Goal: Information Seeking & Learning: Learn about a topic

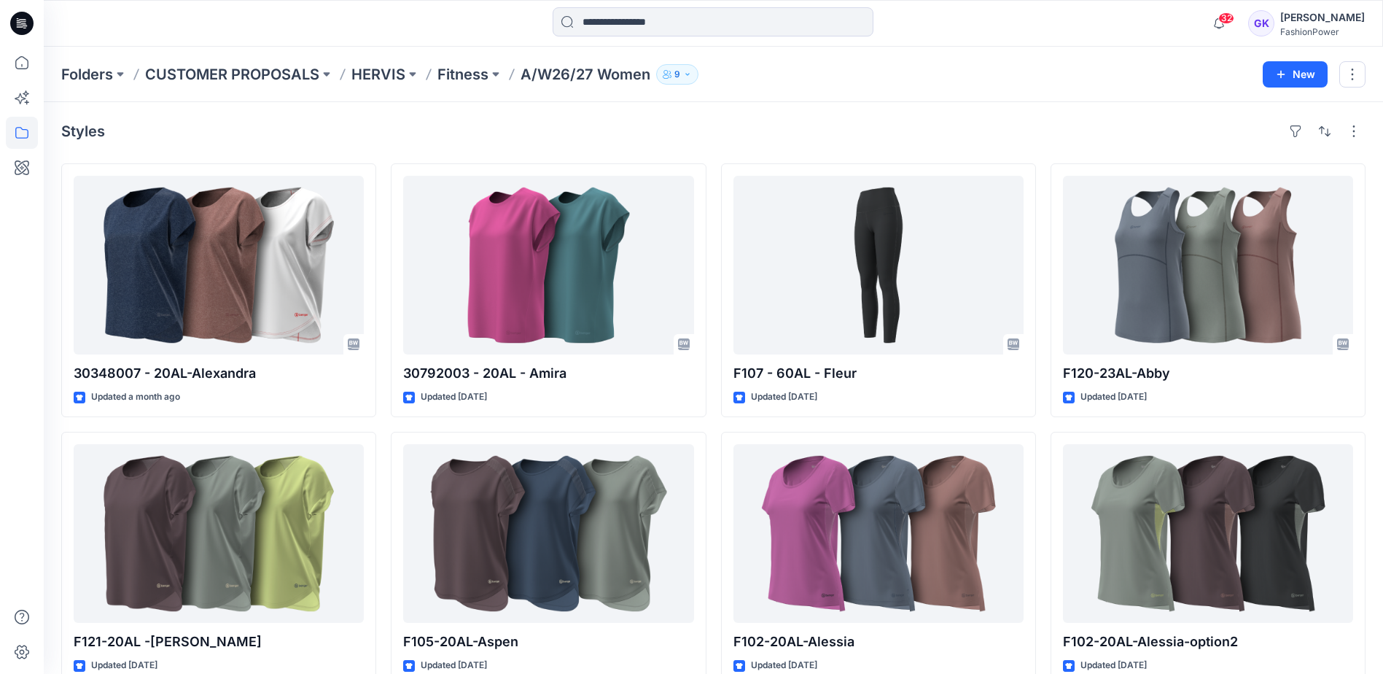
click at [923, 76] on div "Folders CUSTOMER PROPOSALS HERVIS Fitness A/W26/27 Women 9" at bounding box center [656, 74] width 1191 height 20
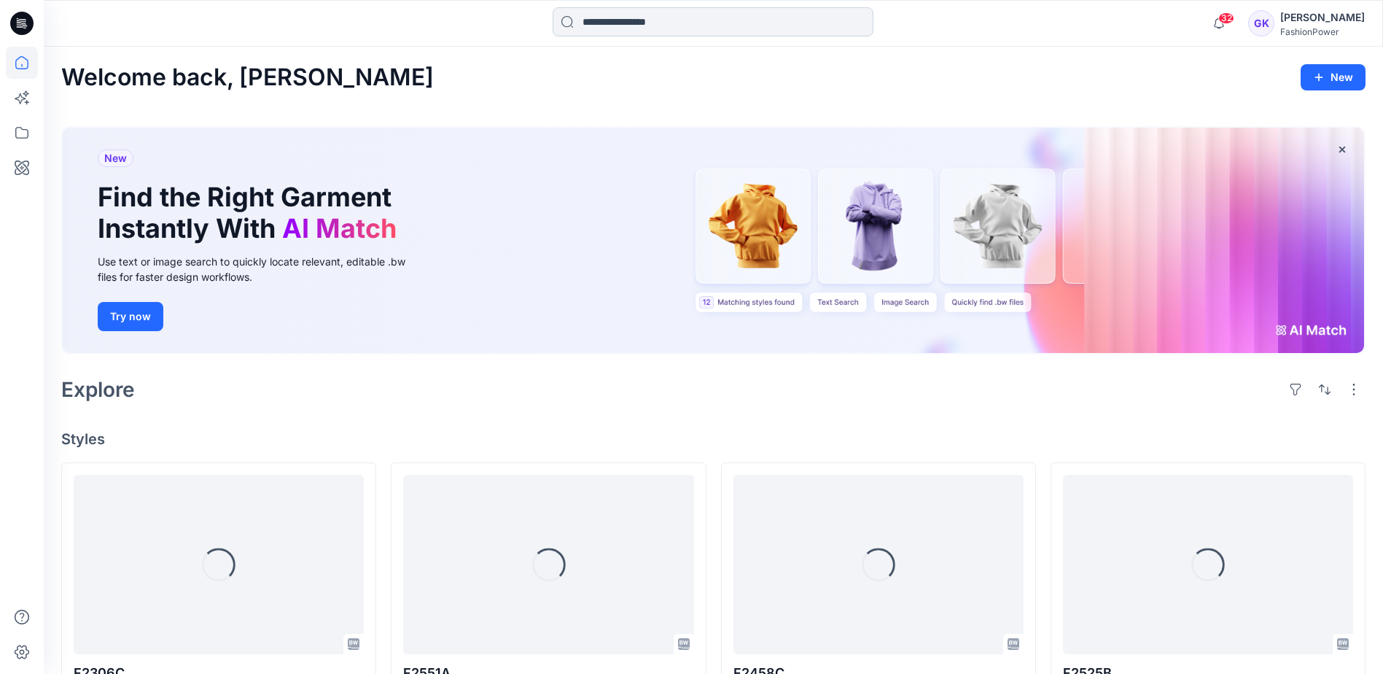
click at [681, 33] on input at bounding box center [713, 21] width 321 height 29
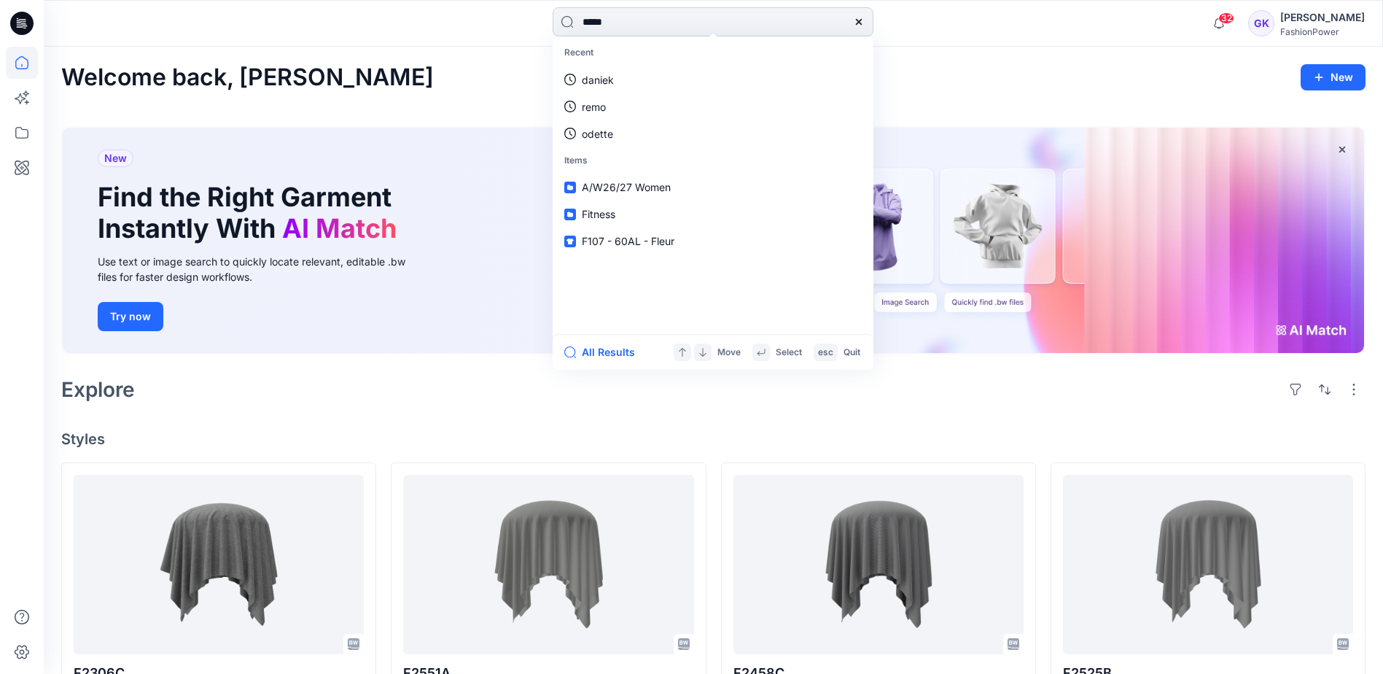
type input "******"
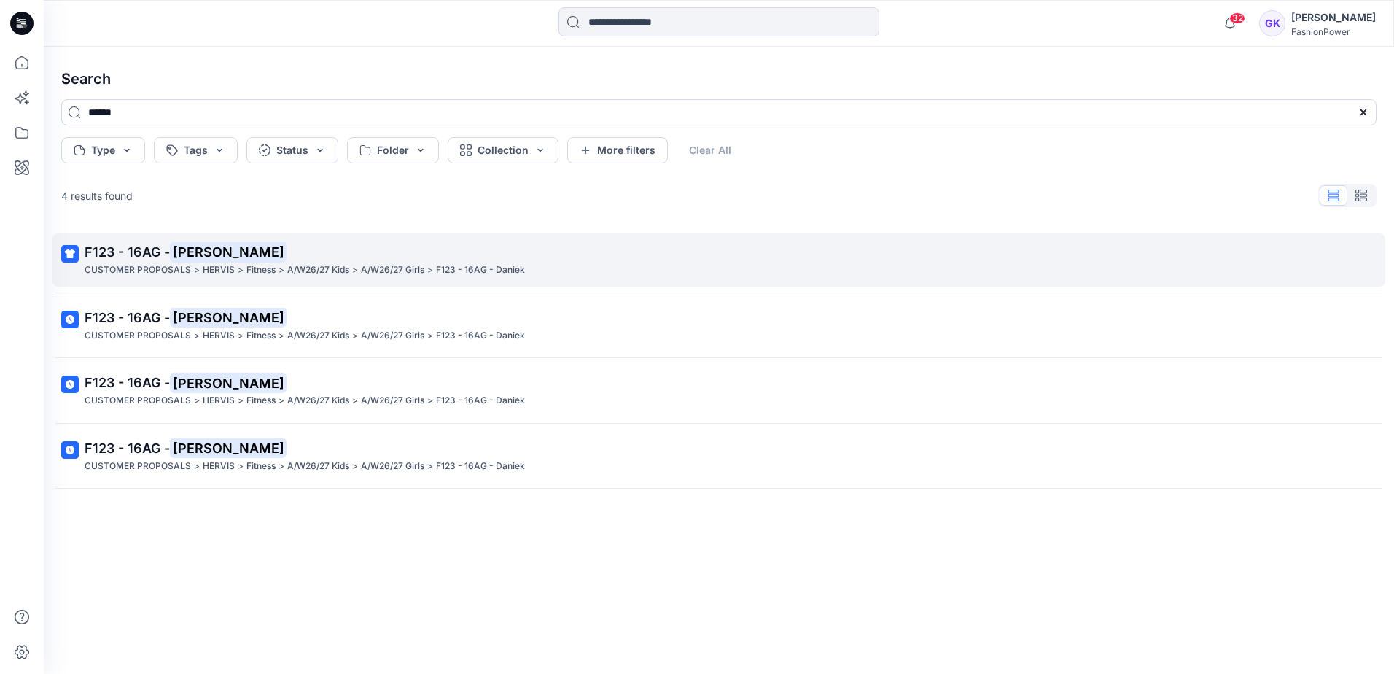
click at [91, 252] on span "F123 - 16AG -" at bounding box center [127, 251] width 85 height 15
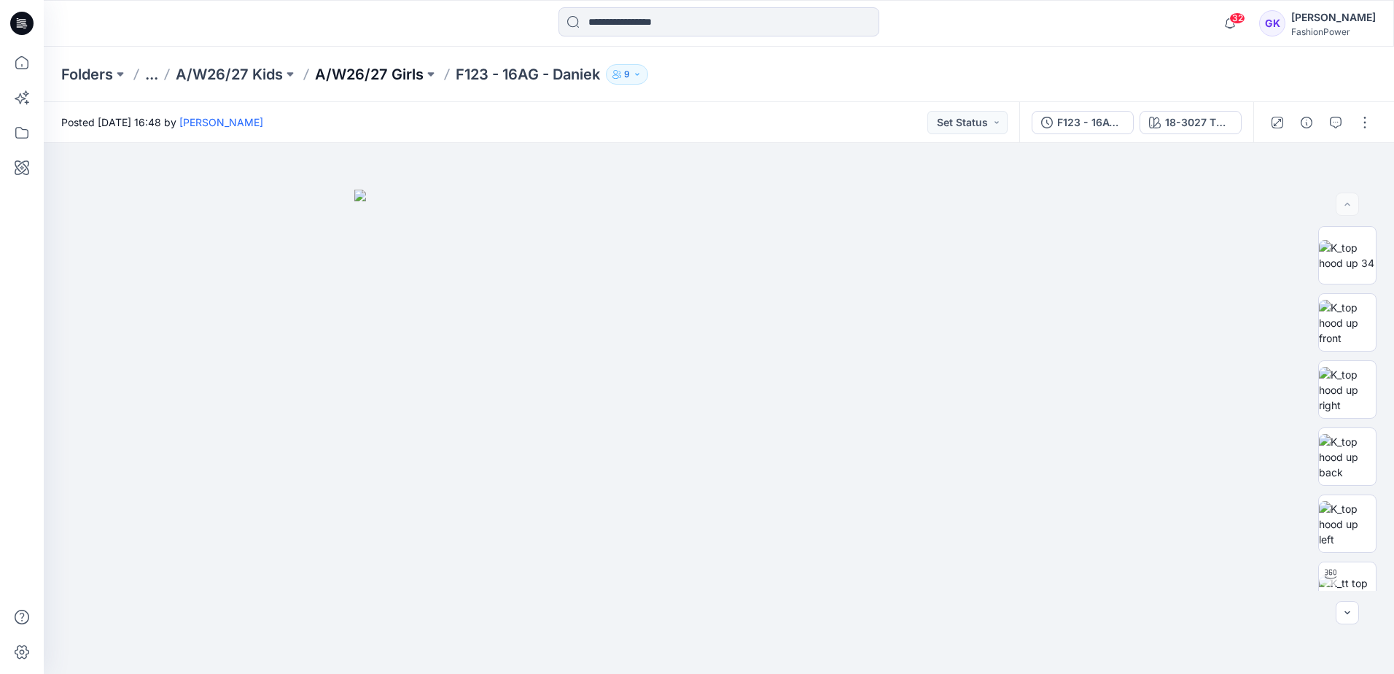
click at [334, 69] on p "A/W26/27 Girls" at bounding box center [369, 74] width 109 height 20
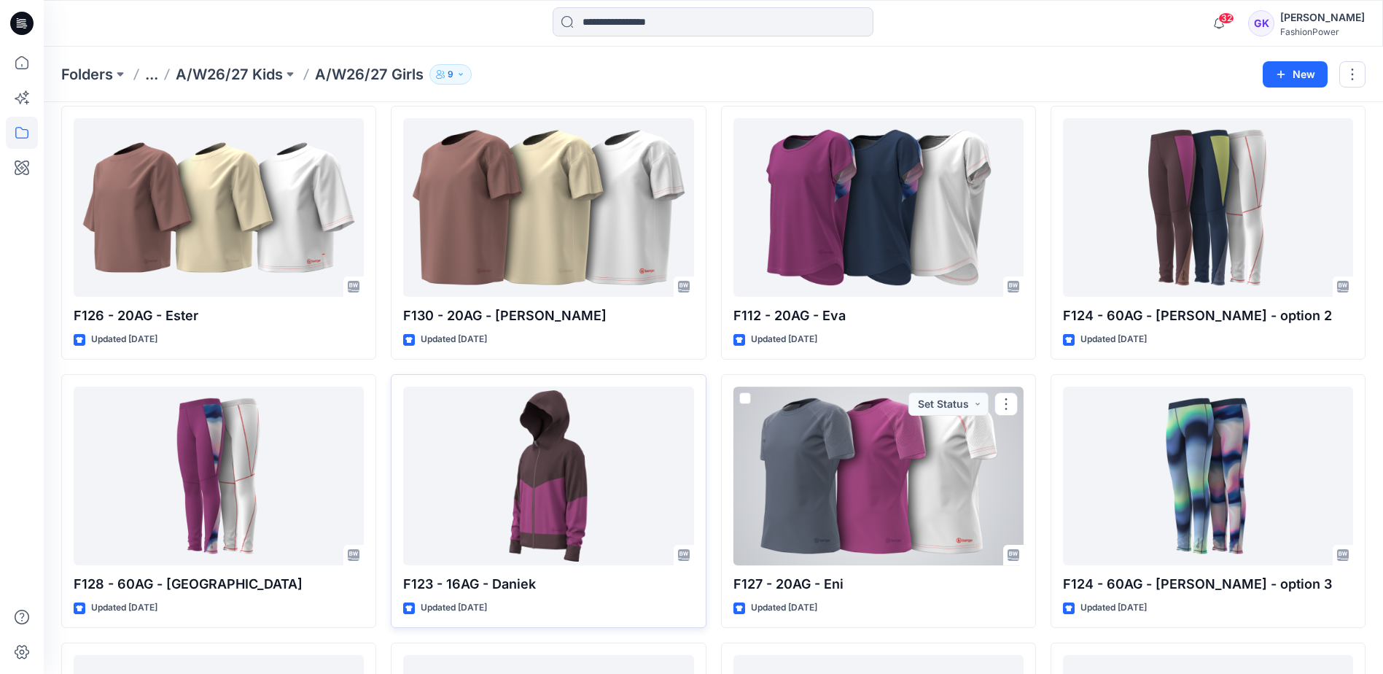
scroll to position [73, 0]
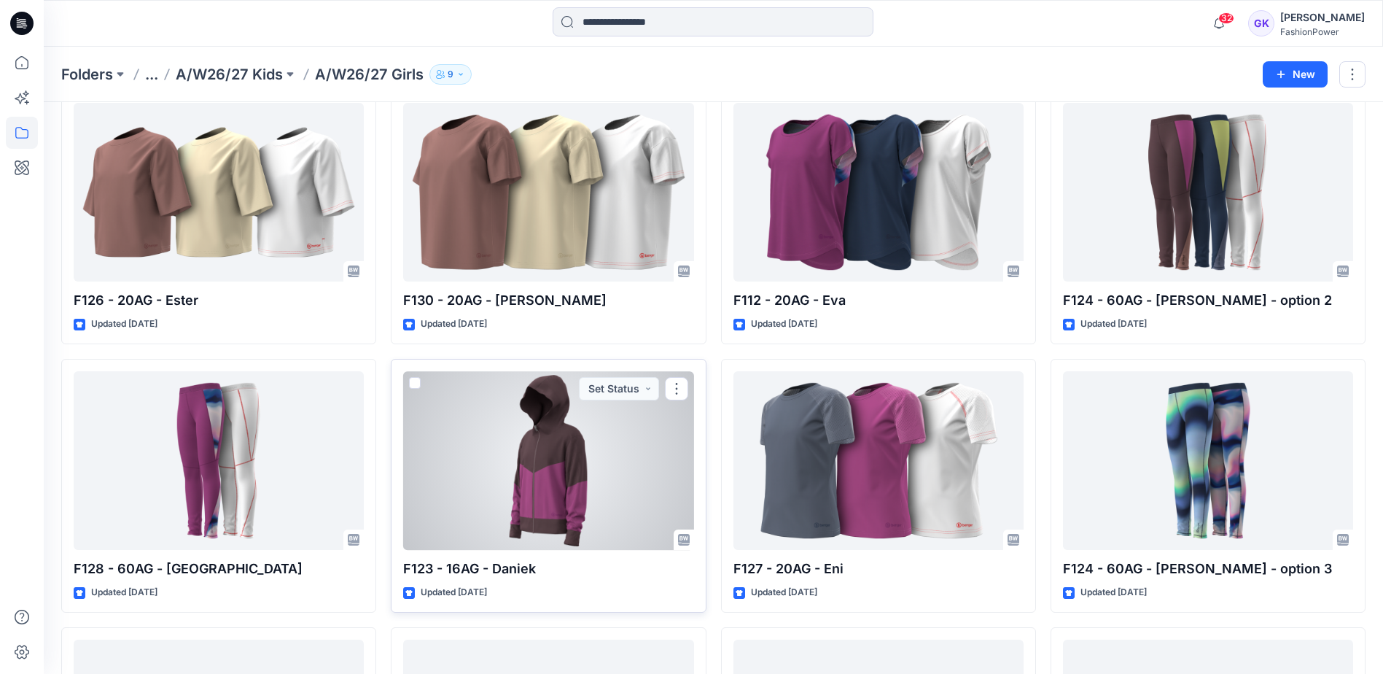
click at [612, 487] on div at bounding box center [548, 460] width 290 height 179
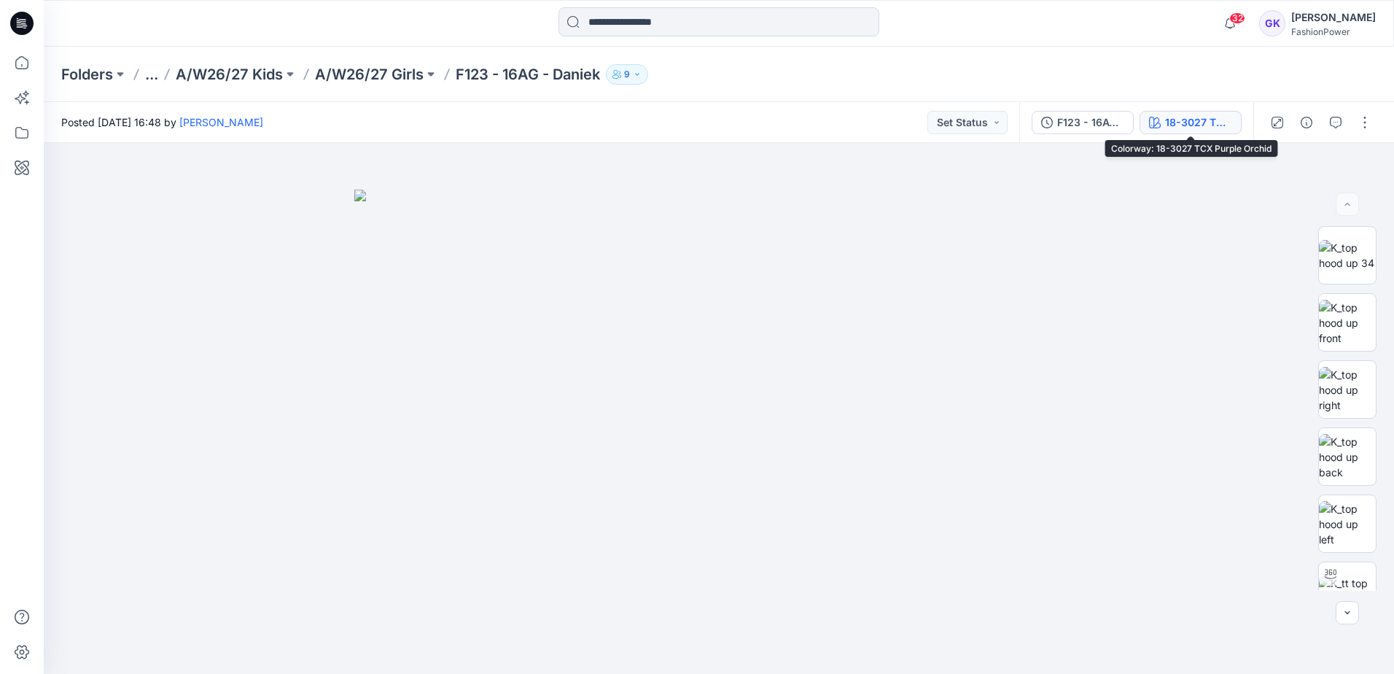
click at [1210, 119] on div "18-3027 TCX Purple Orchid" at bounding box center [1198, 122] width 67 height 16
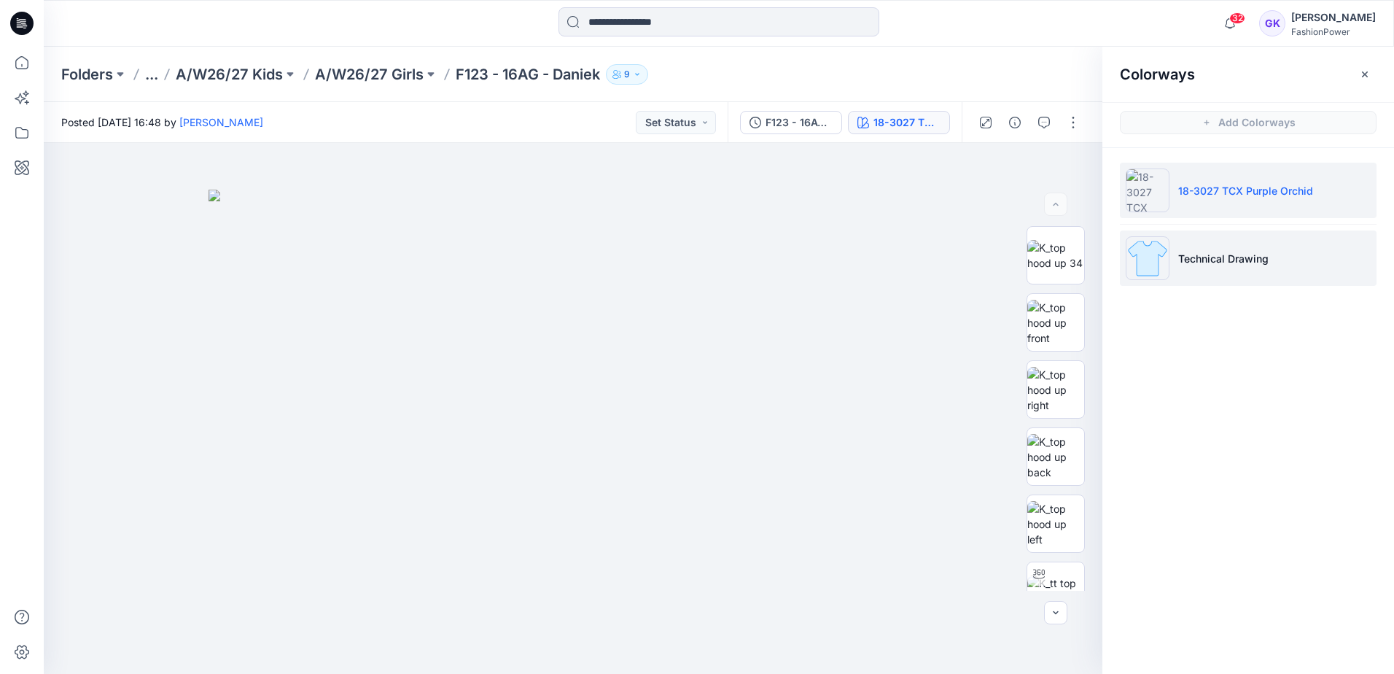
click at [1273, 251] on li "Technical Drawing" at bounding box center [1248, 257] width 257 height 55
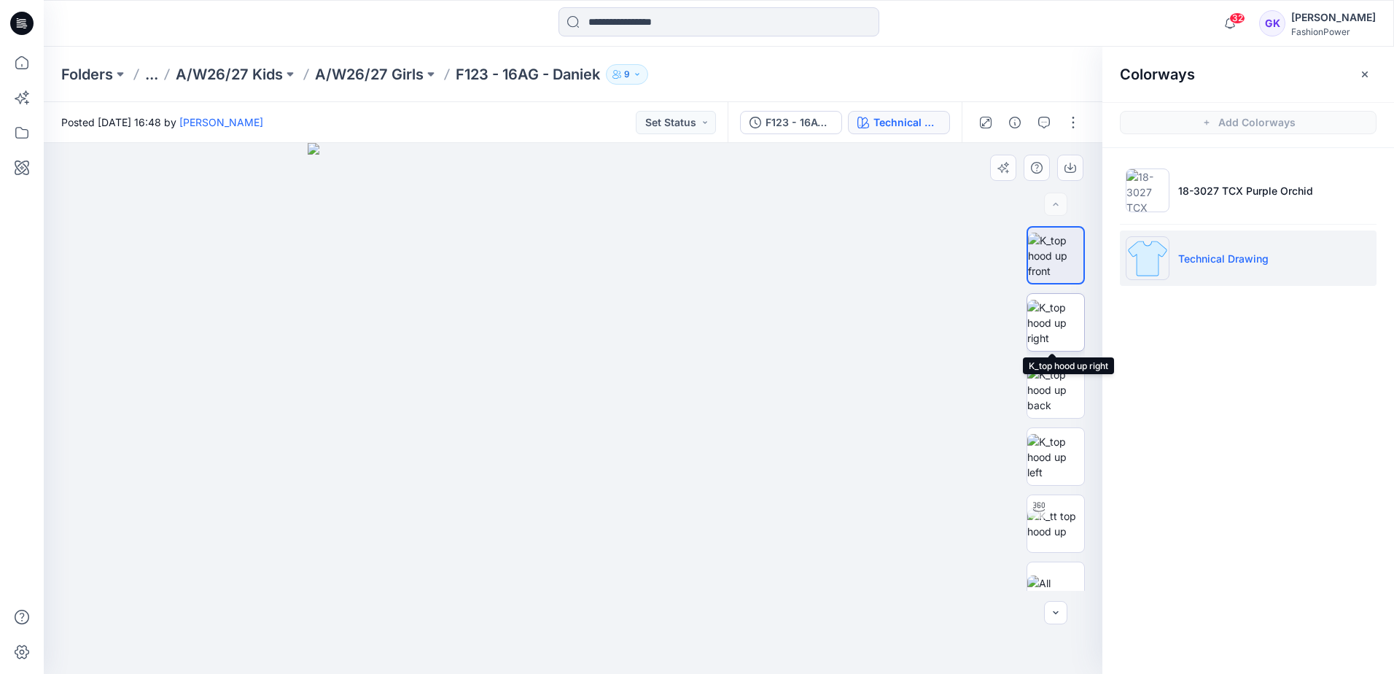
click at [1042, 326] on img at bounding box center [1056, 323] width 57 height 46
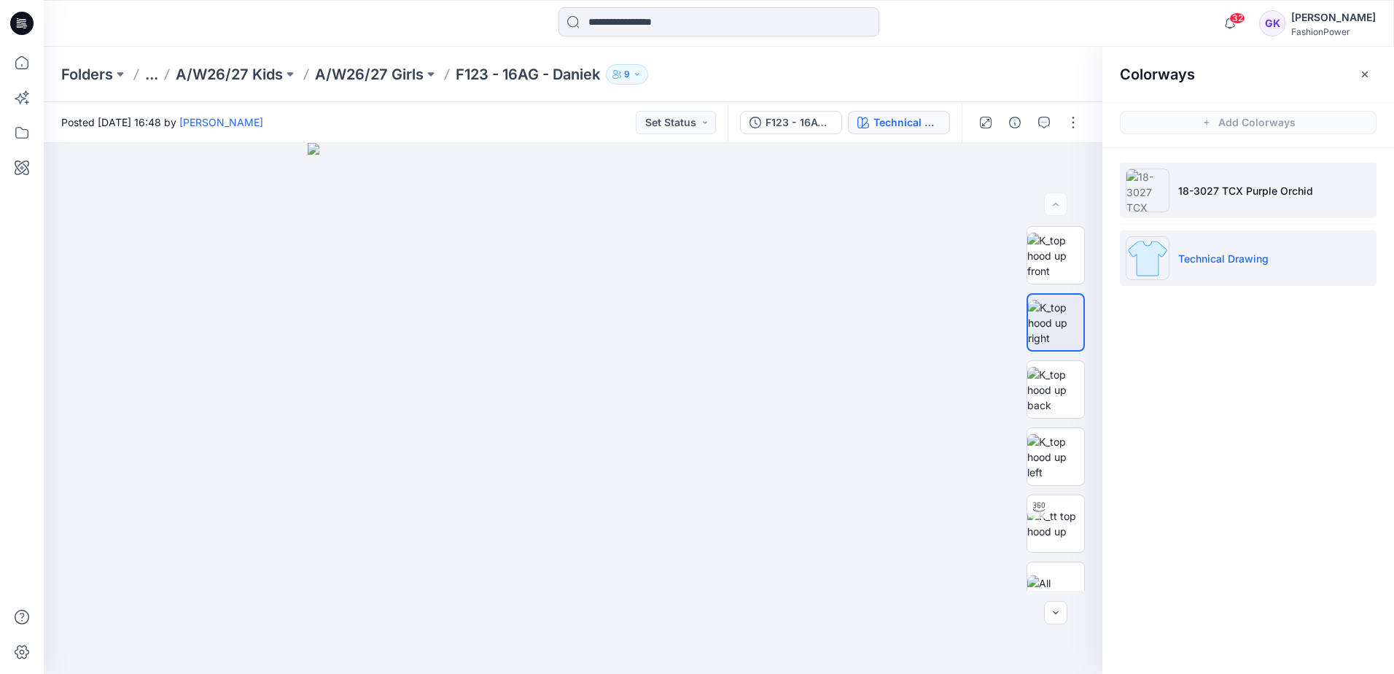
click at [1230, 200] on li "18-3027 TCX Purple Orchid" at bounding box center [1248, 190] width 257 height 55
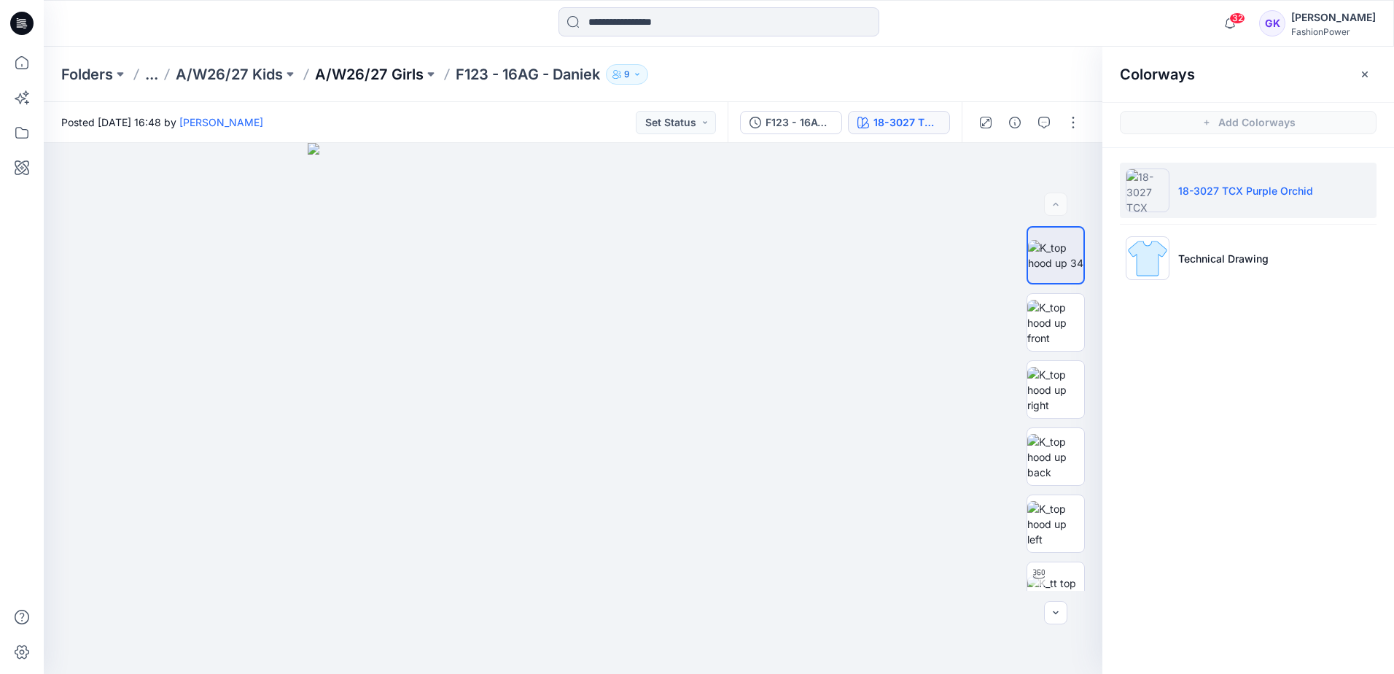
click at [377, 72] on p "A/W26/27 Girls" at bounding box center [369, 74] width 109 height 20
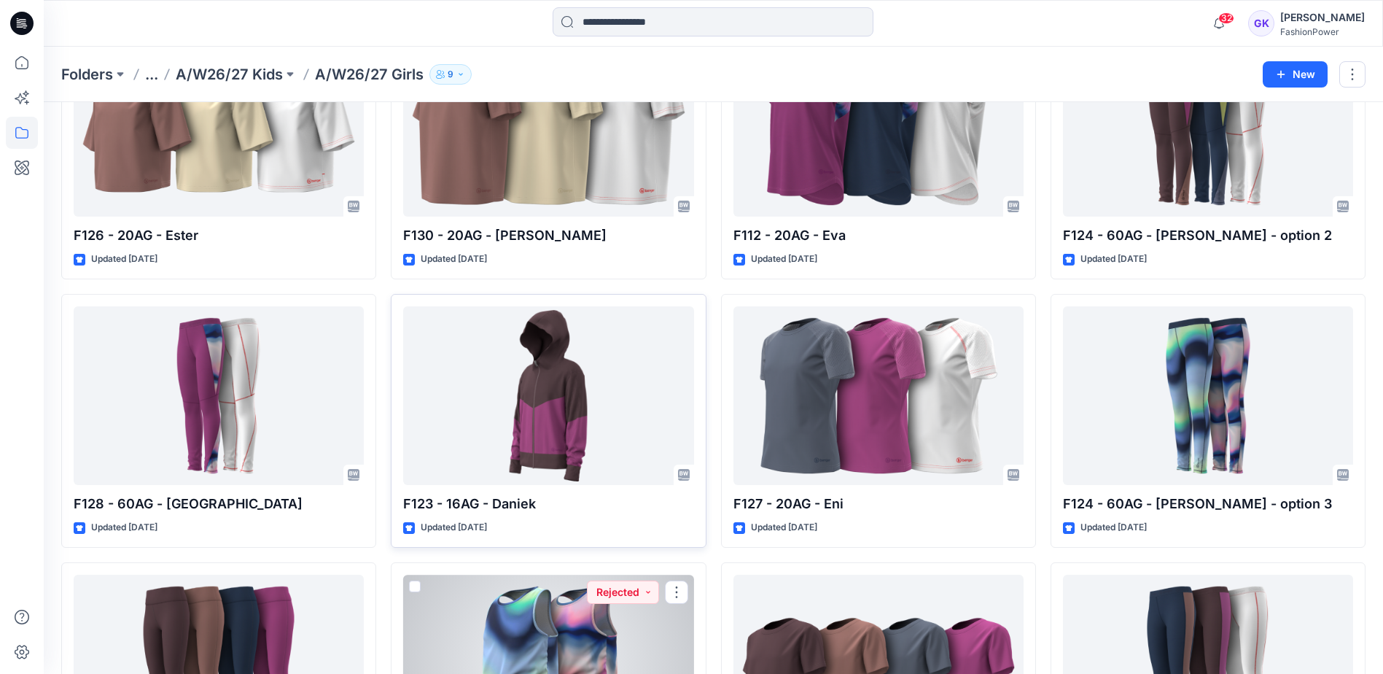
scroll to position [128, 0]
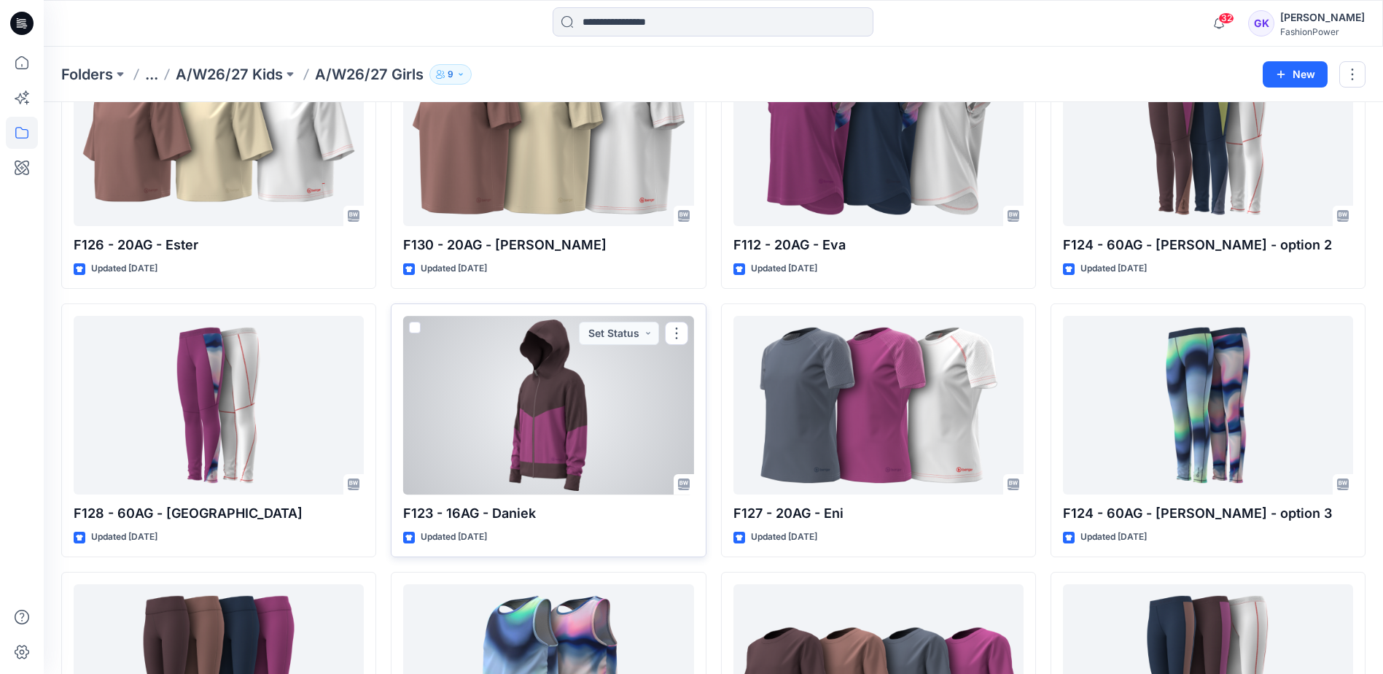
click at [530, 372] on div at bounding box center [548, 405] width 290 height 179
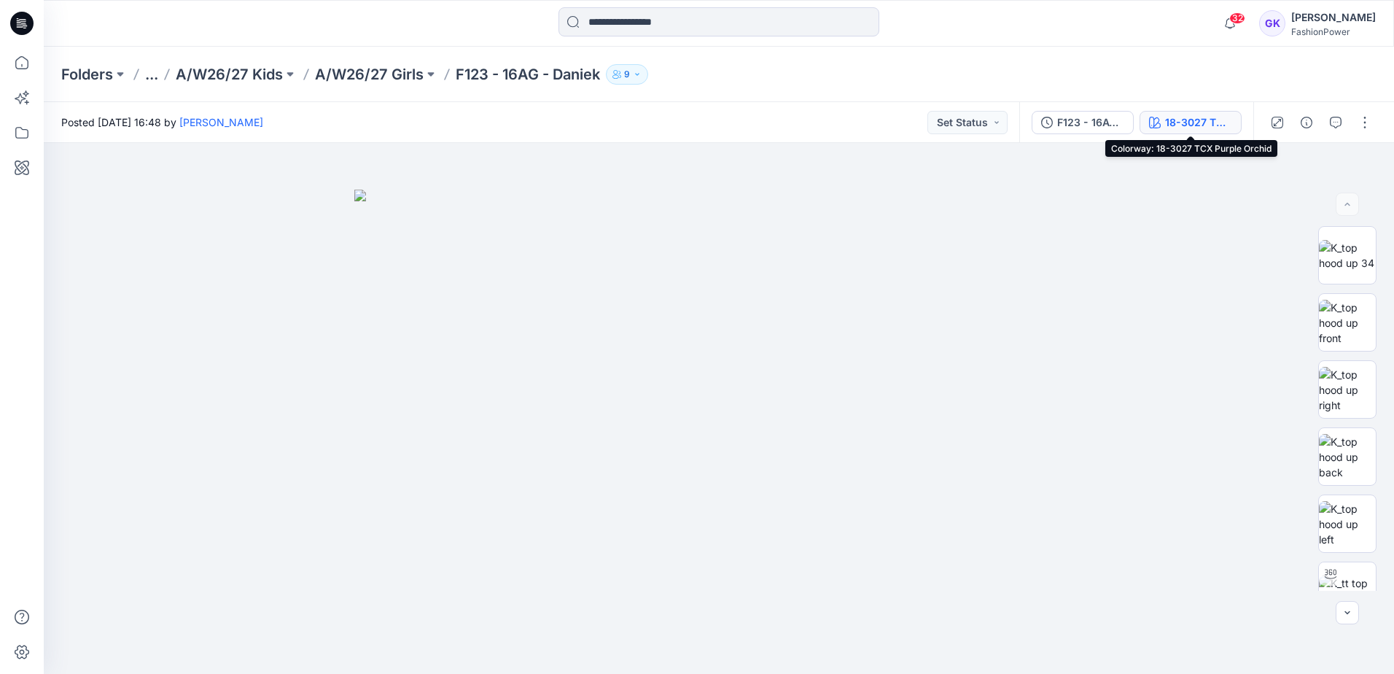
click at [1170, 125] on div "18-3027 TCX Purple Orchid" at bounding box center [1198, 122] width 67 height 16
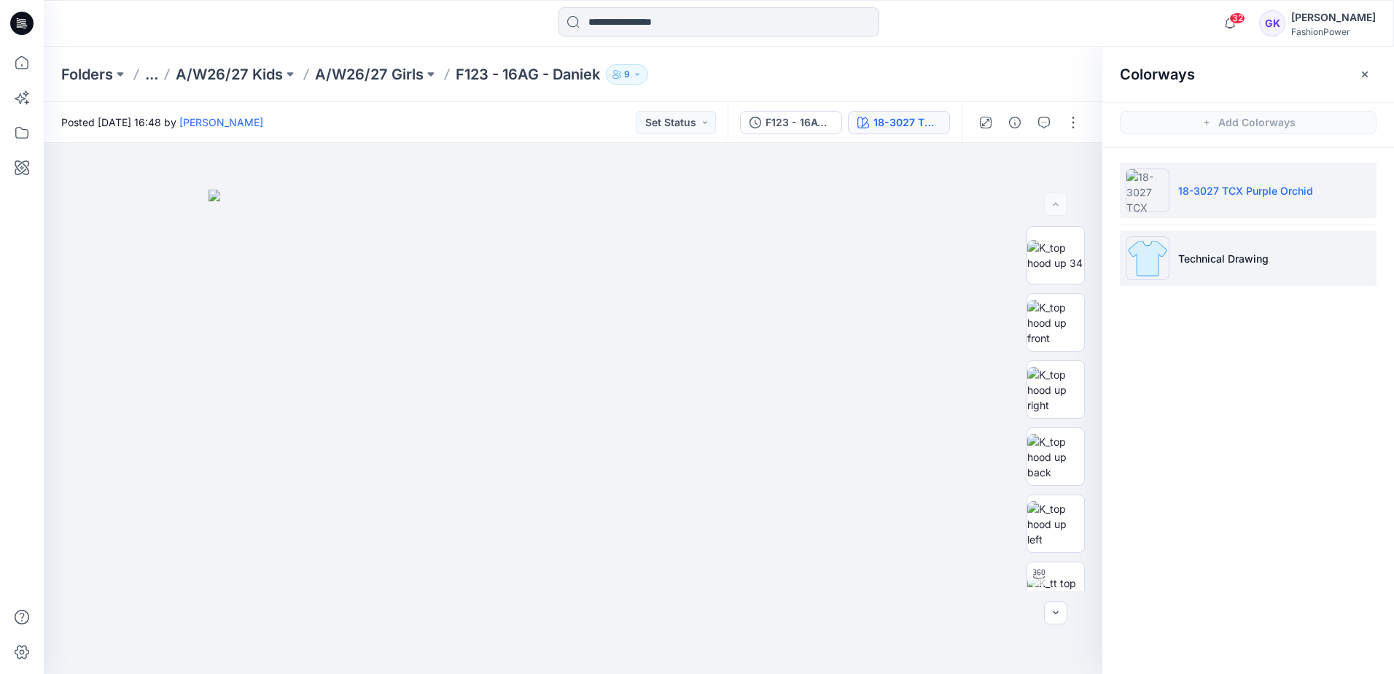
click at [1251, 251] on p "Technical Drawing" at bounding box center [1223, 258] width 90 height 15
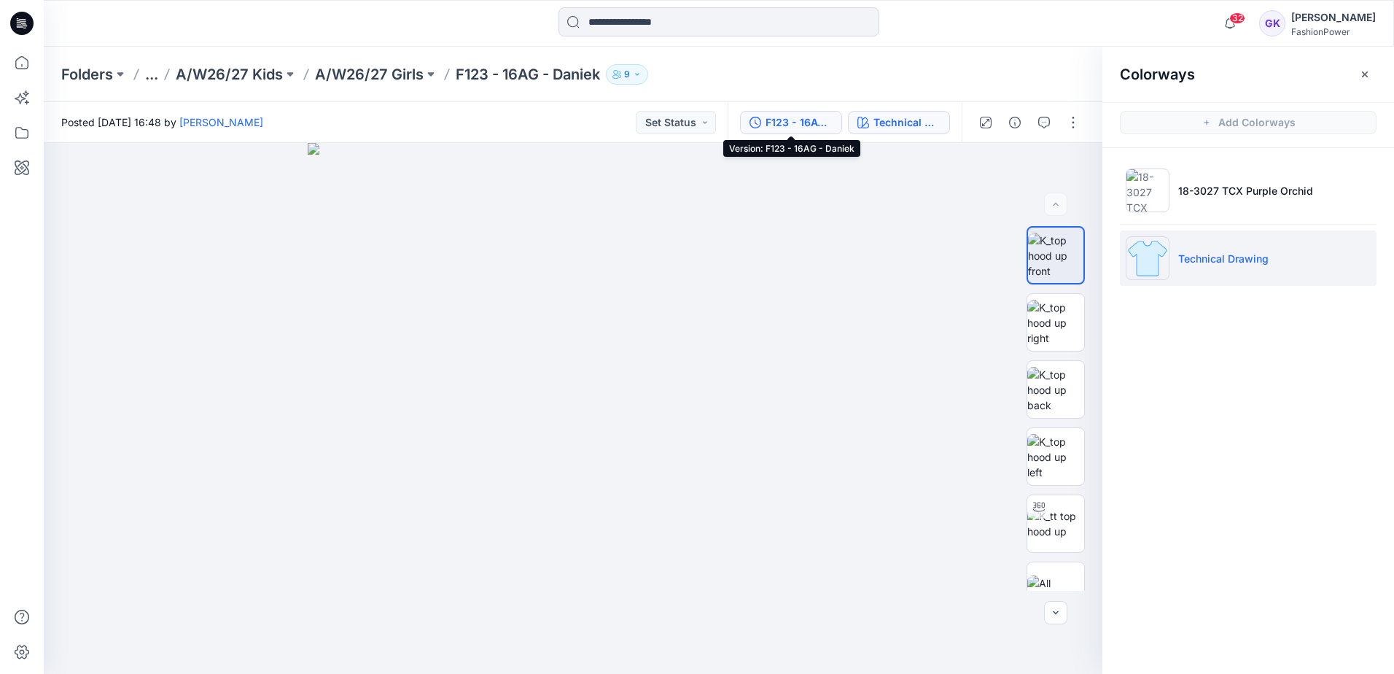
click at [789, 121] on div "F123 - 16AG - Daniek" at bounding box center [799, 122] width 67 height 16
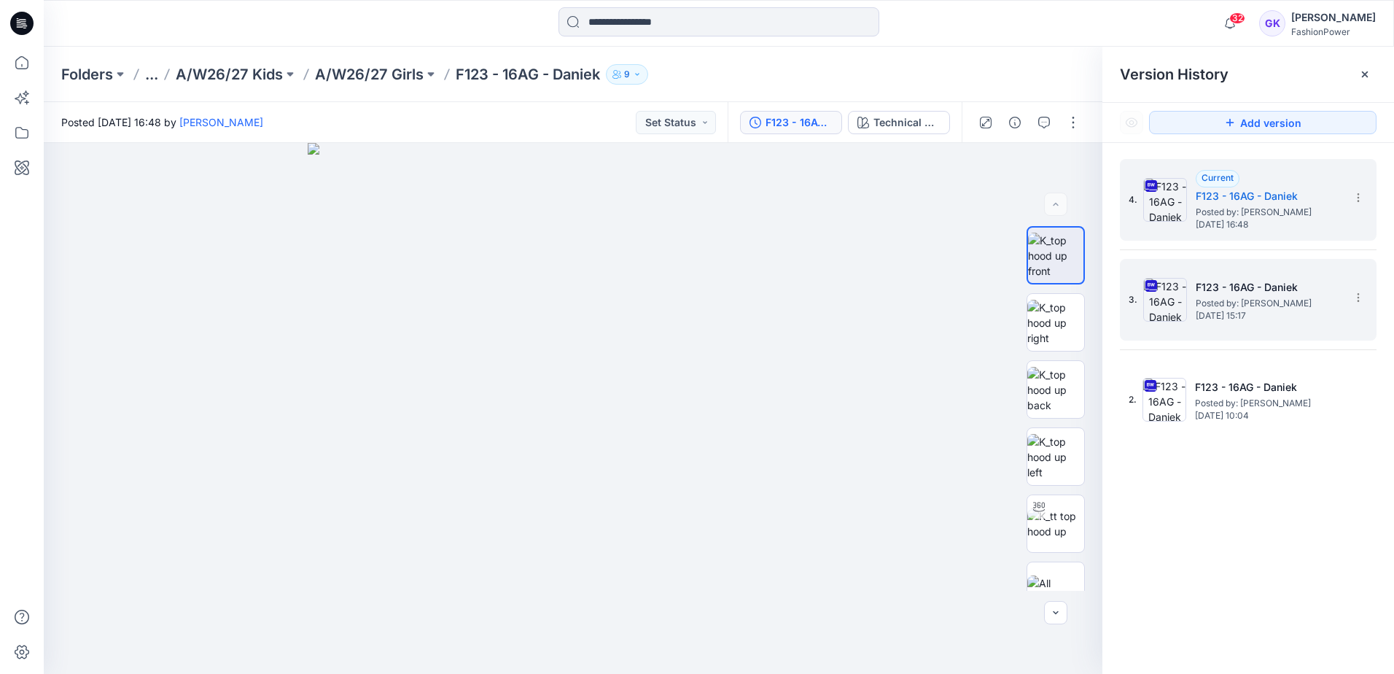
click at [1223, 311] on span "[DATE] 15:17" at bounding box center [1269, 316] width 146 height 10
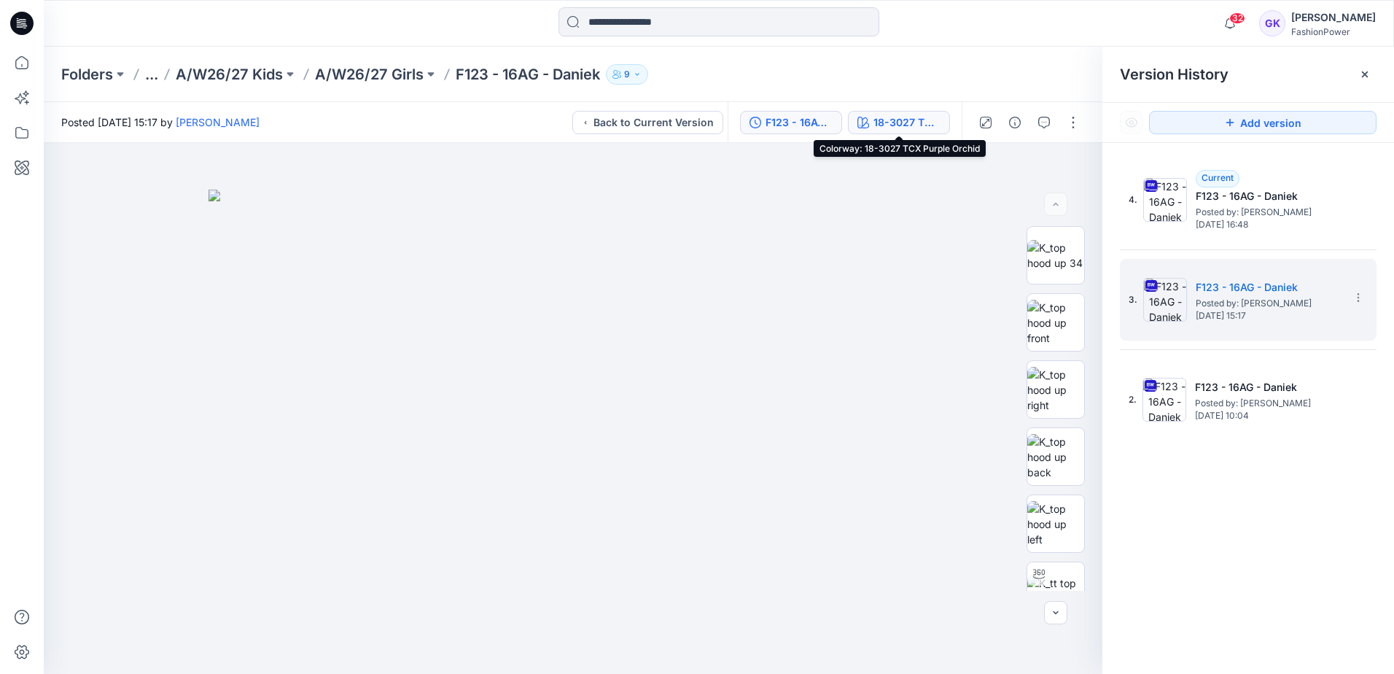
click at [921, 130] on div "18-3027 TCX Purple Orchid" at bounding box center [907, 122] width 67 height 16
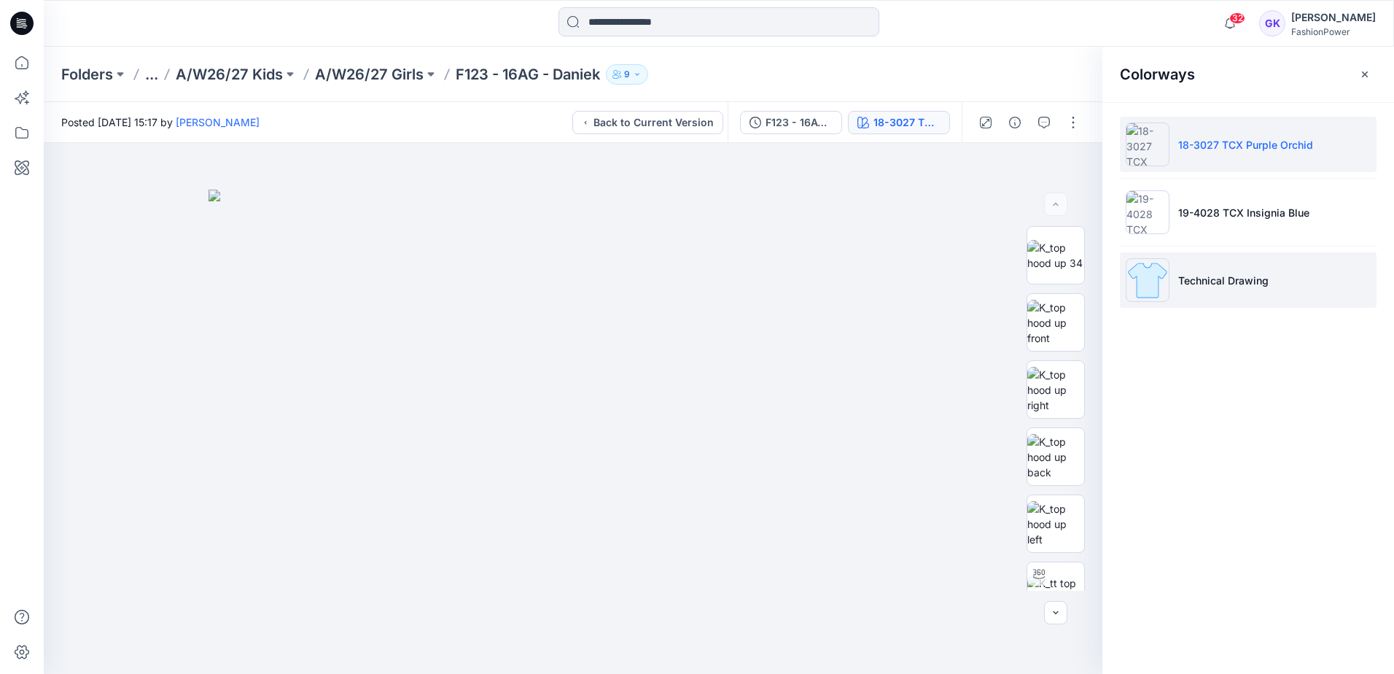
click at [1268, 289] on li "Technical Drawing" at bounding box center [1248, 279] width 257 height 55
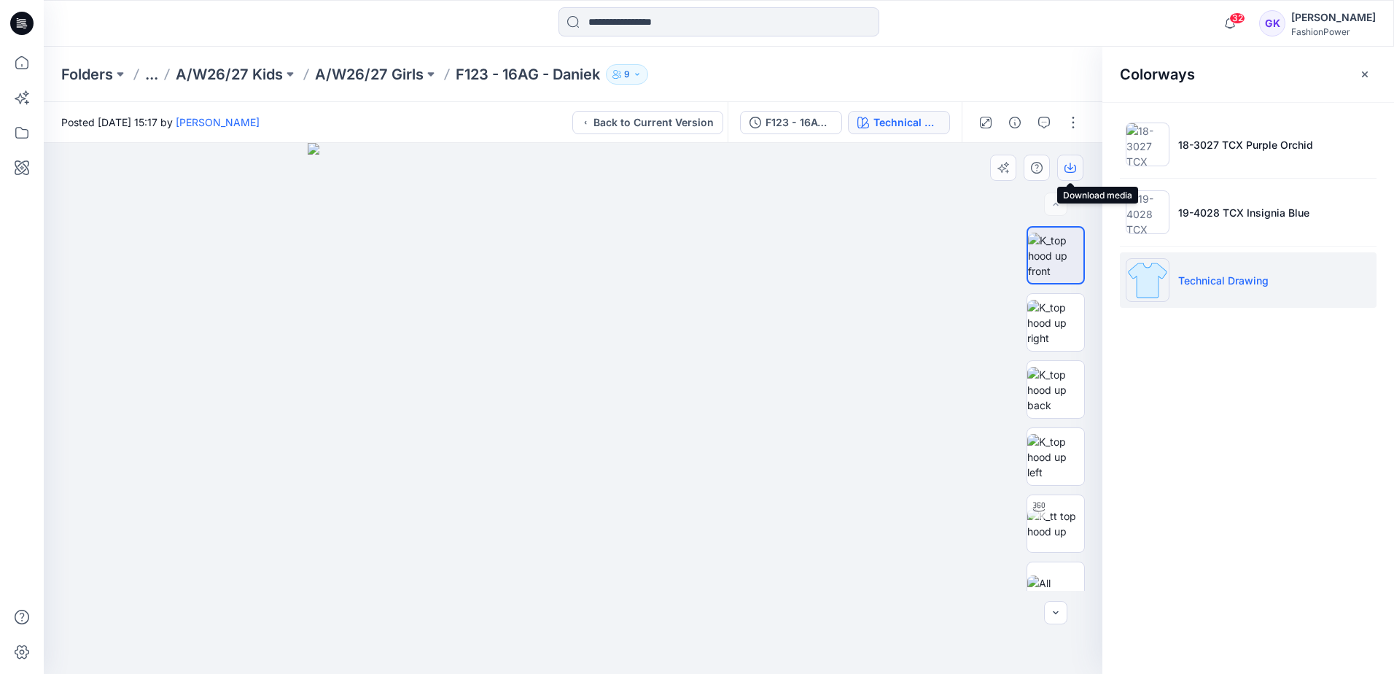
click at [1071, 163] on icon "button" at bounding box center [1071, 168] width 12 height 12
click at [1057, 396] on img at bounding box center [1056, 390] width 57 height 46
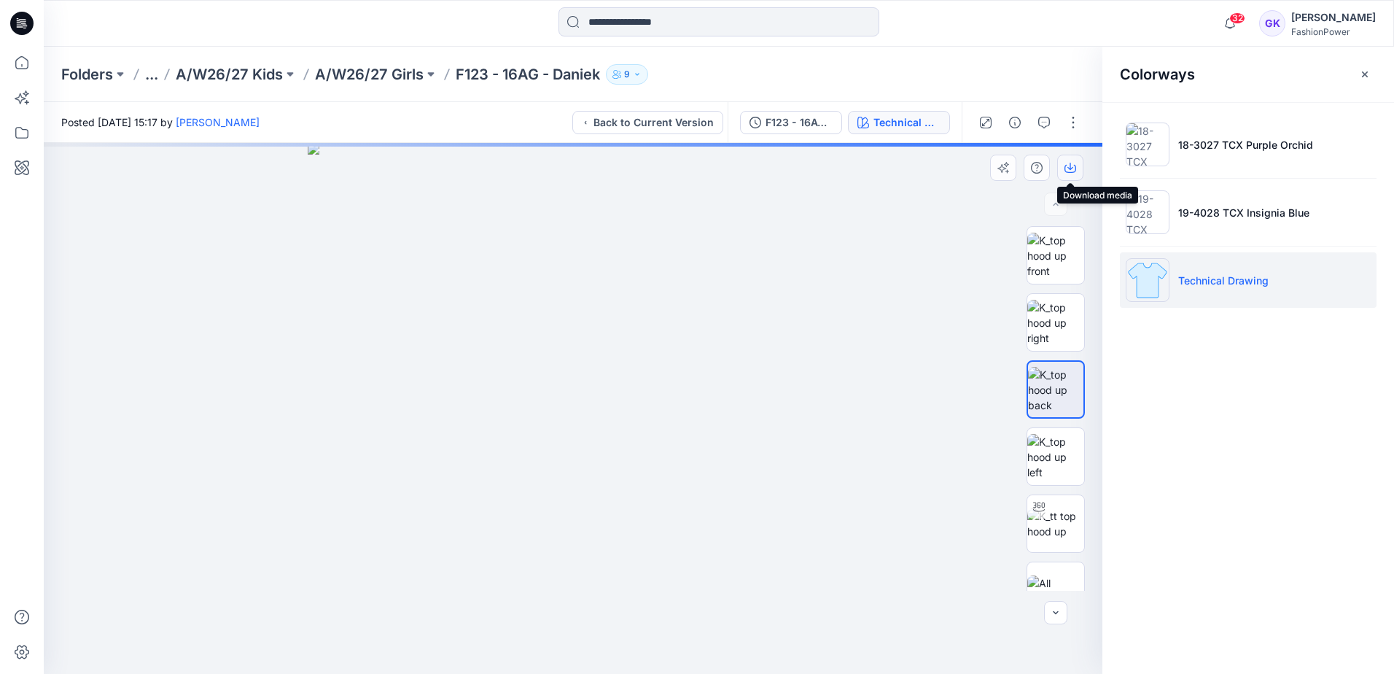
click at [1075, 171] on icon "button" at bounding box center [1071, 169] width 12 height 8
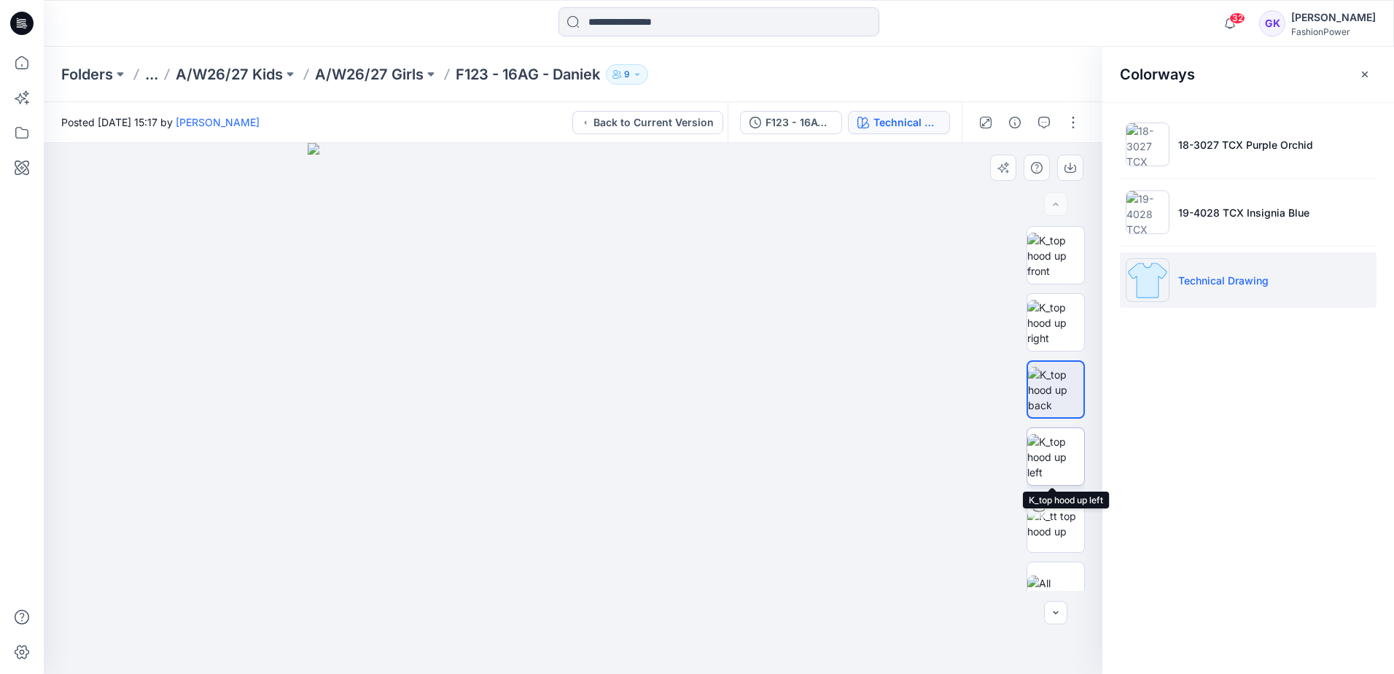
click at [1049, 459] on img at bounding box center [1056, 457] width 57 height 46
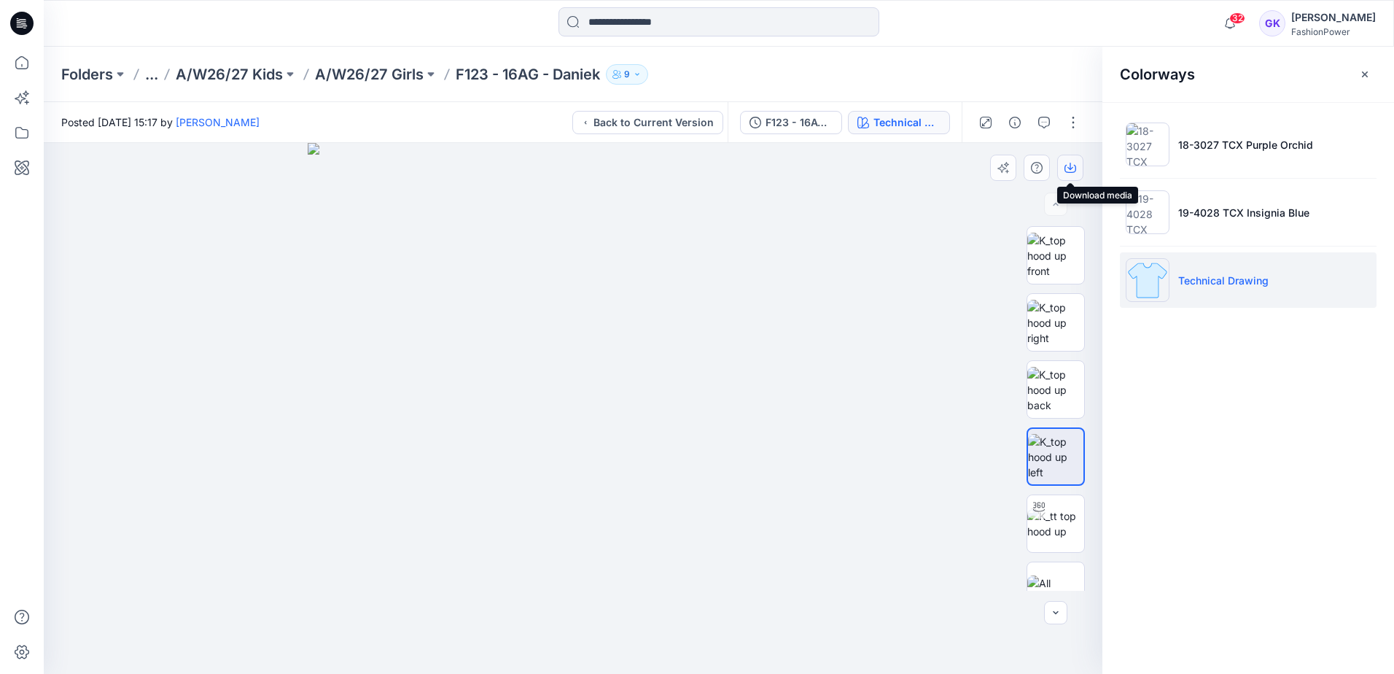
click at [1063, 167] on button "button" at bounding box center [1070, 168] width 26 height 26
